Goal: Find specific page/section: Find specific page/section

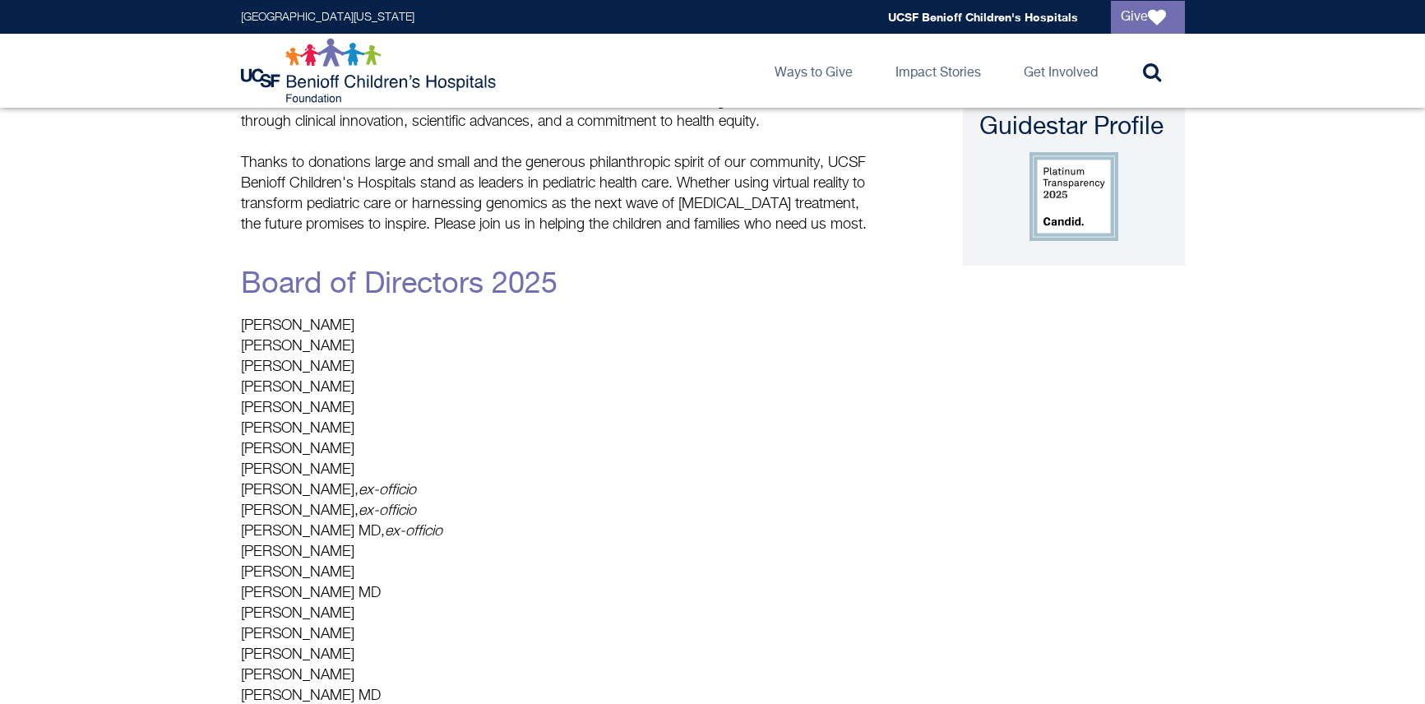
scroll to position [247, 0]
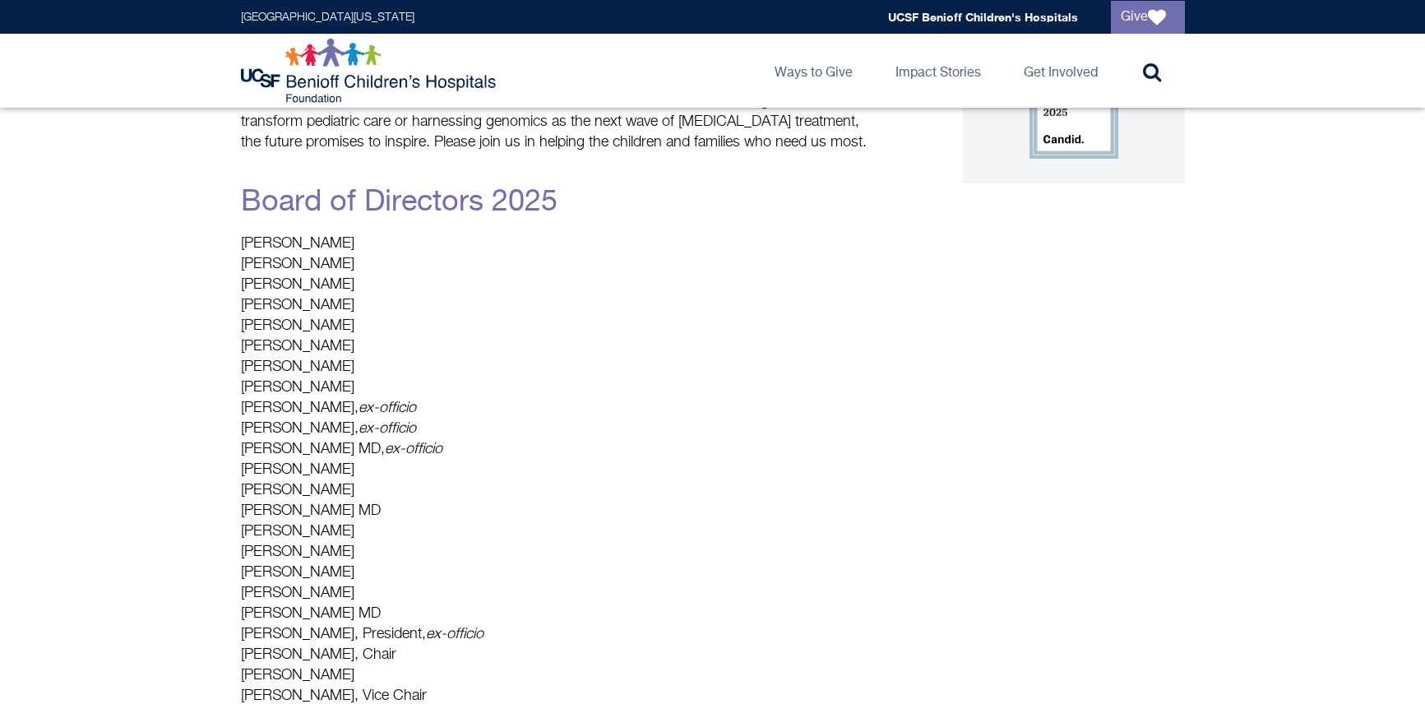
click at [717, 614] on p "David Beier Valli Benesch Lynne Benioff Angela Glover Blackwell John Chen Henry…" at bounding box center [557, 491] width 633 height 514
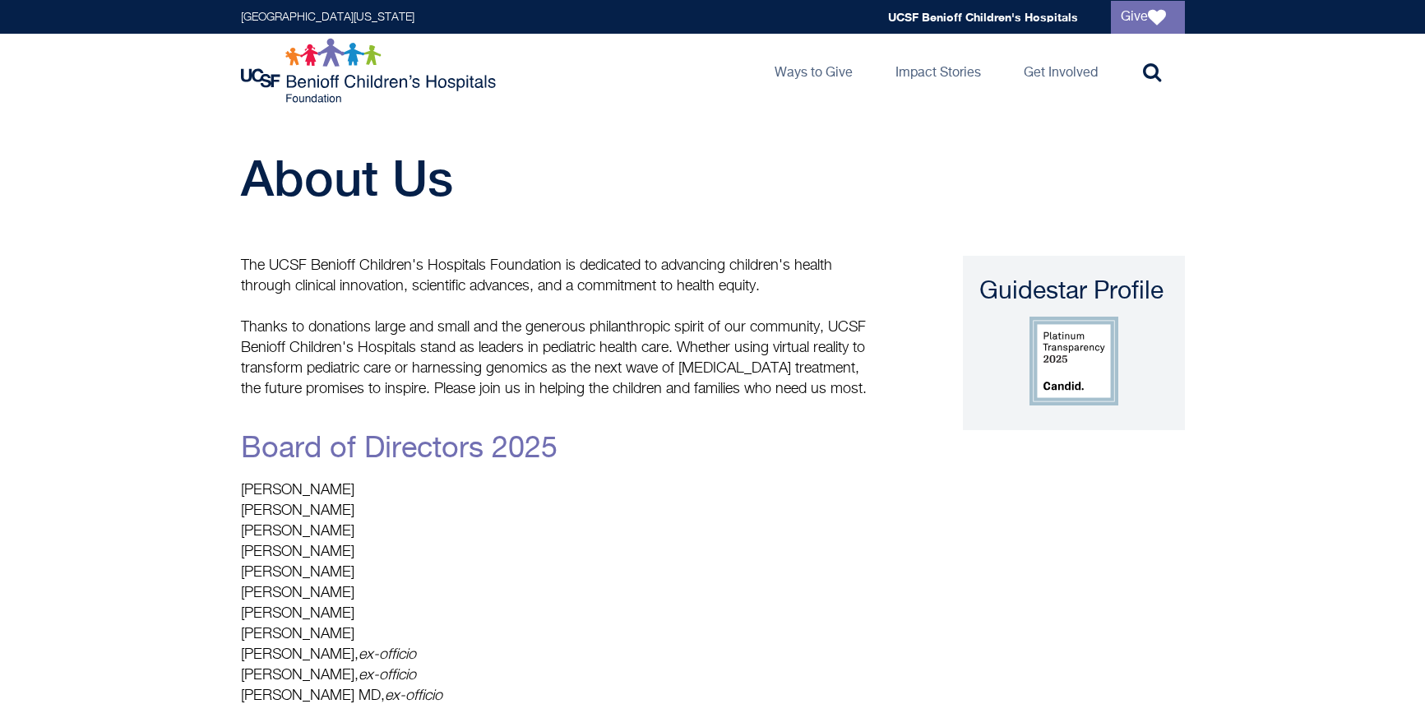
scroll to position [578, 0]
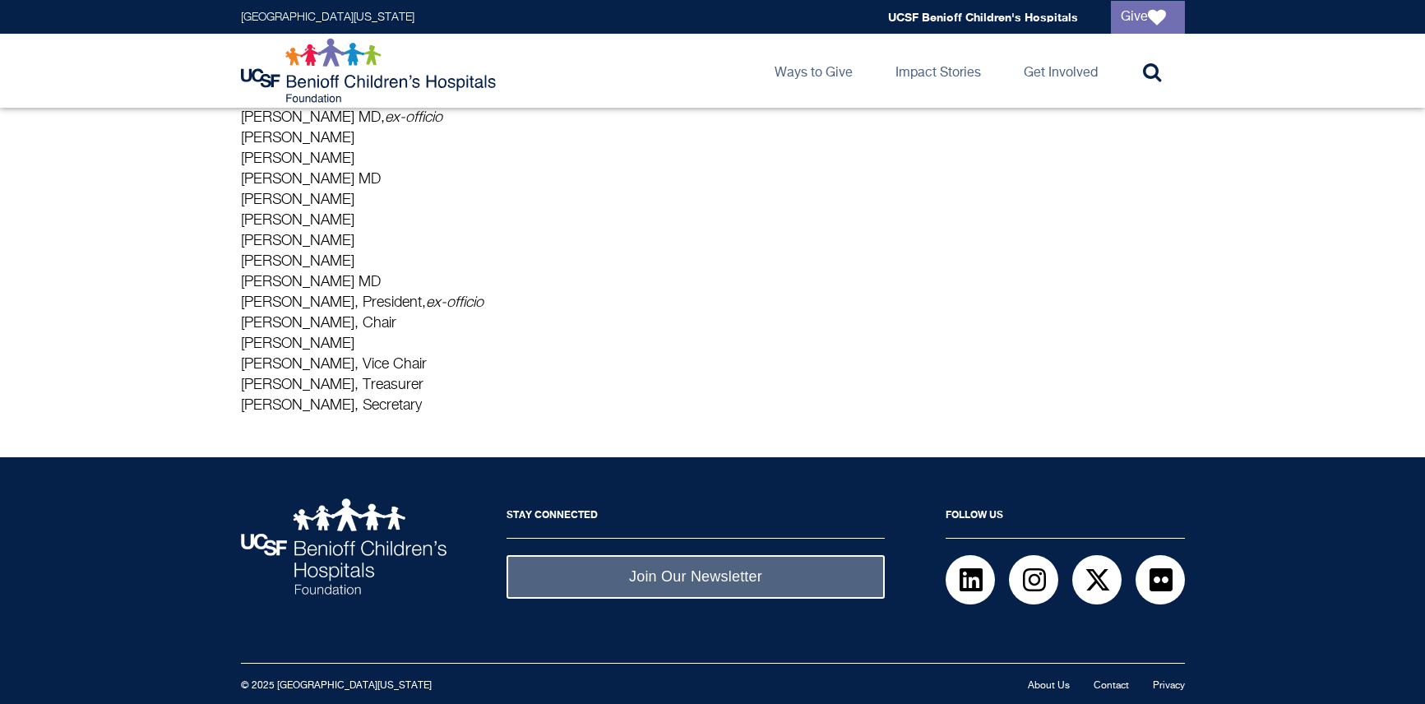
click at [668, 329] on p "David Beier Valli Benesch Lynne Benioff Angela Glover Blackwell John Chen Henry…" at bounding box center [557, 159] width 633 height 514
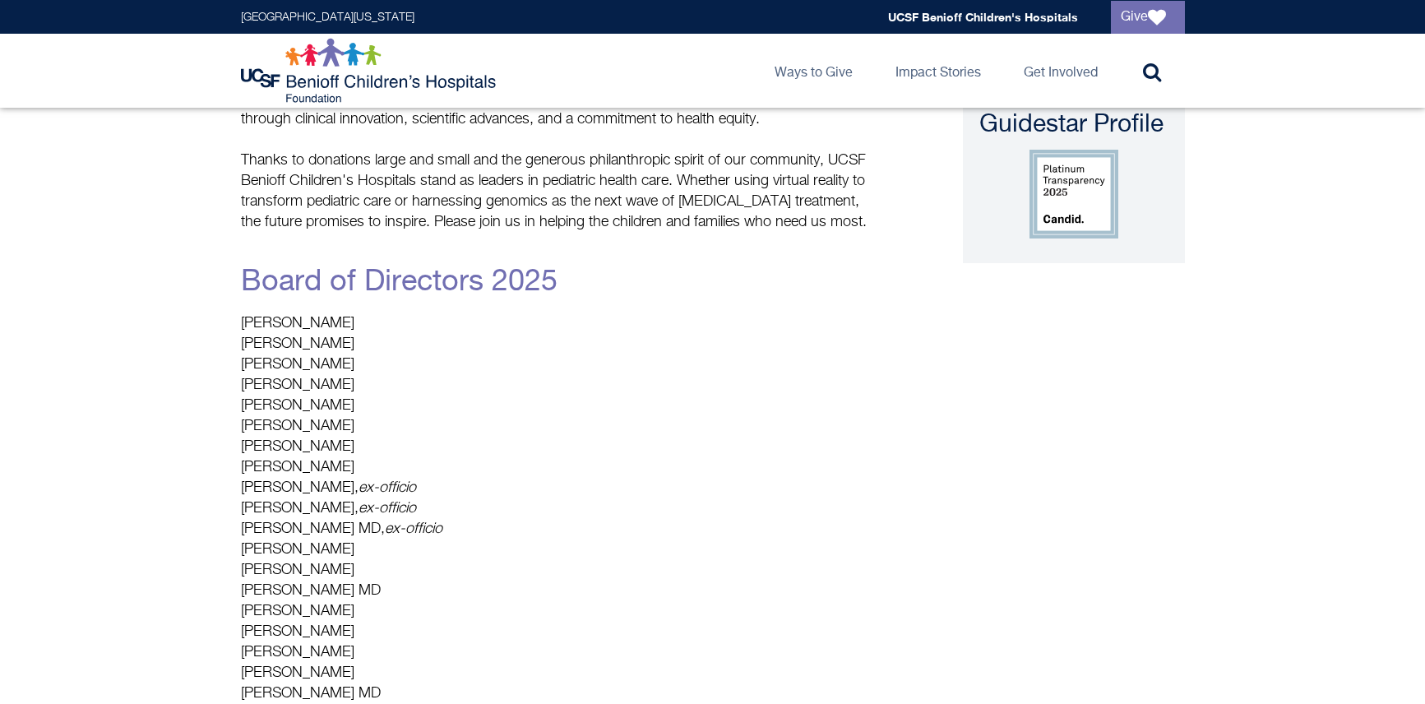
click at [654, 499] on p "David Beier Valli Benesch Lynne Benioff Angela Glover Blackwell John Chen Henry…" at bounding box center [557, 570] width 633 height 514
click at [458, 484] on p "David Beier Valli Benesch Lynne Benioff Angela Glover Blackwell John Chen Henry…" at bounding box center [557, 570] width 633 height 514
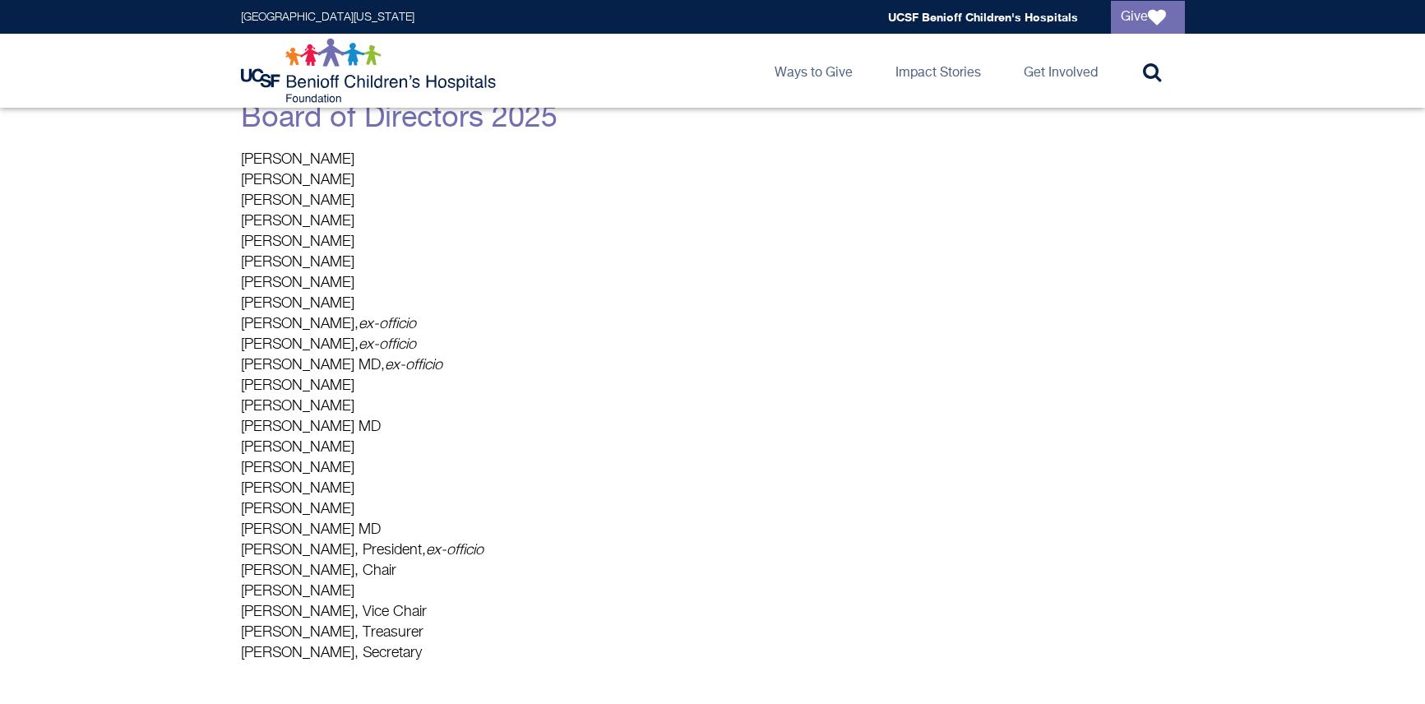
scroll to position [331, 0]
drag, startPoint x: 404, startPoint y: 608, endPoint x: 401, endPoint y: 589, distance: 19.1
click at [404, 609] on p "David Beier Valli Benesch Lynne Benioff Angela Glover Blackwell John Chen Henry…" at bounding box center [557, 406] width 633 height 514
